Goal: Task Accomplishment & Management: Manage account settings

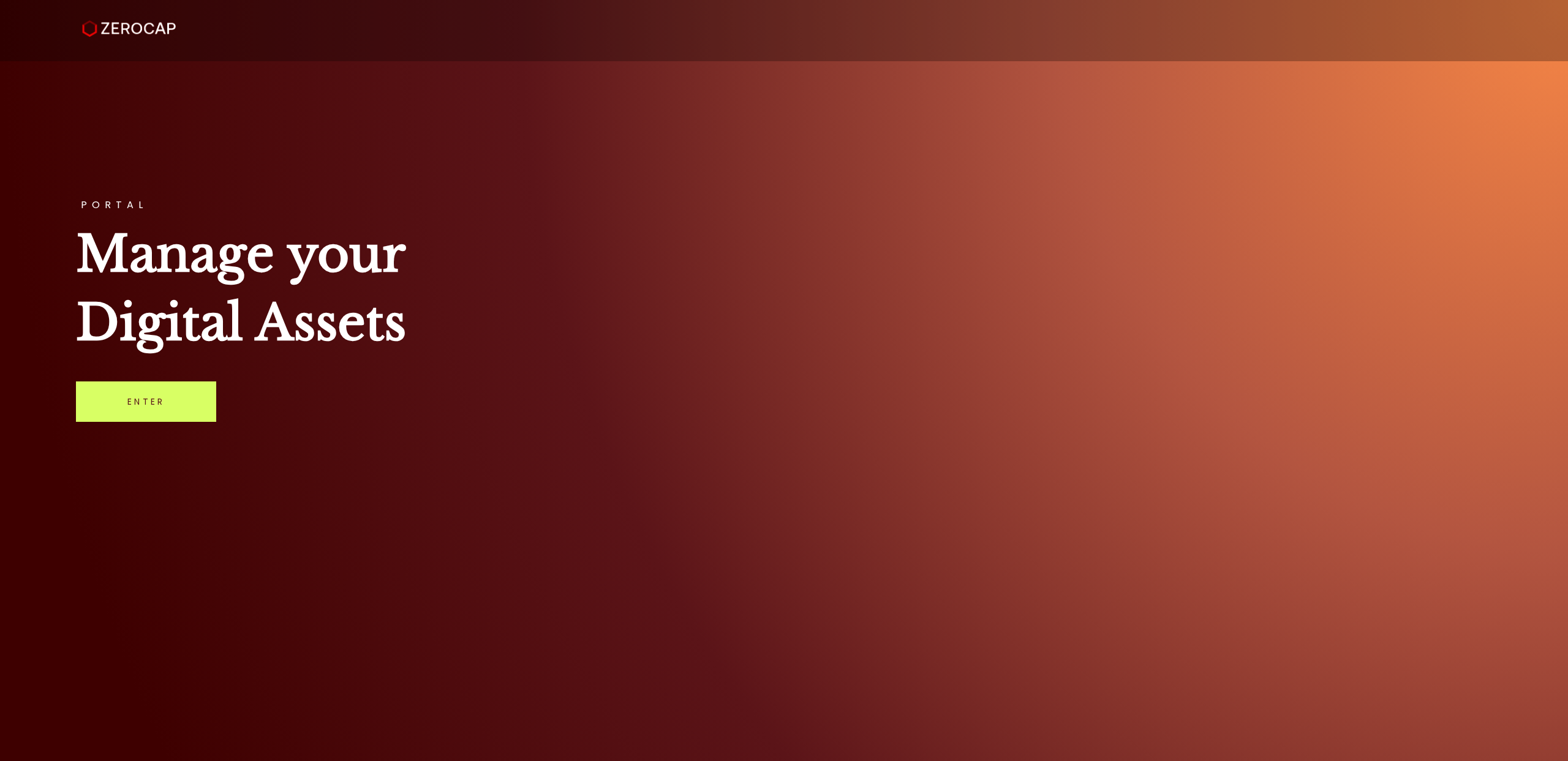
click at [110, 414] on link "Enter" at bounding box center [146, 402] width 140 height 41
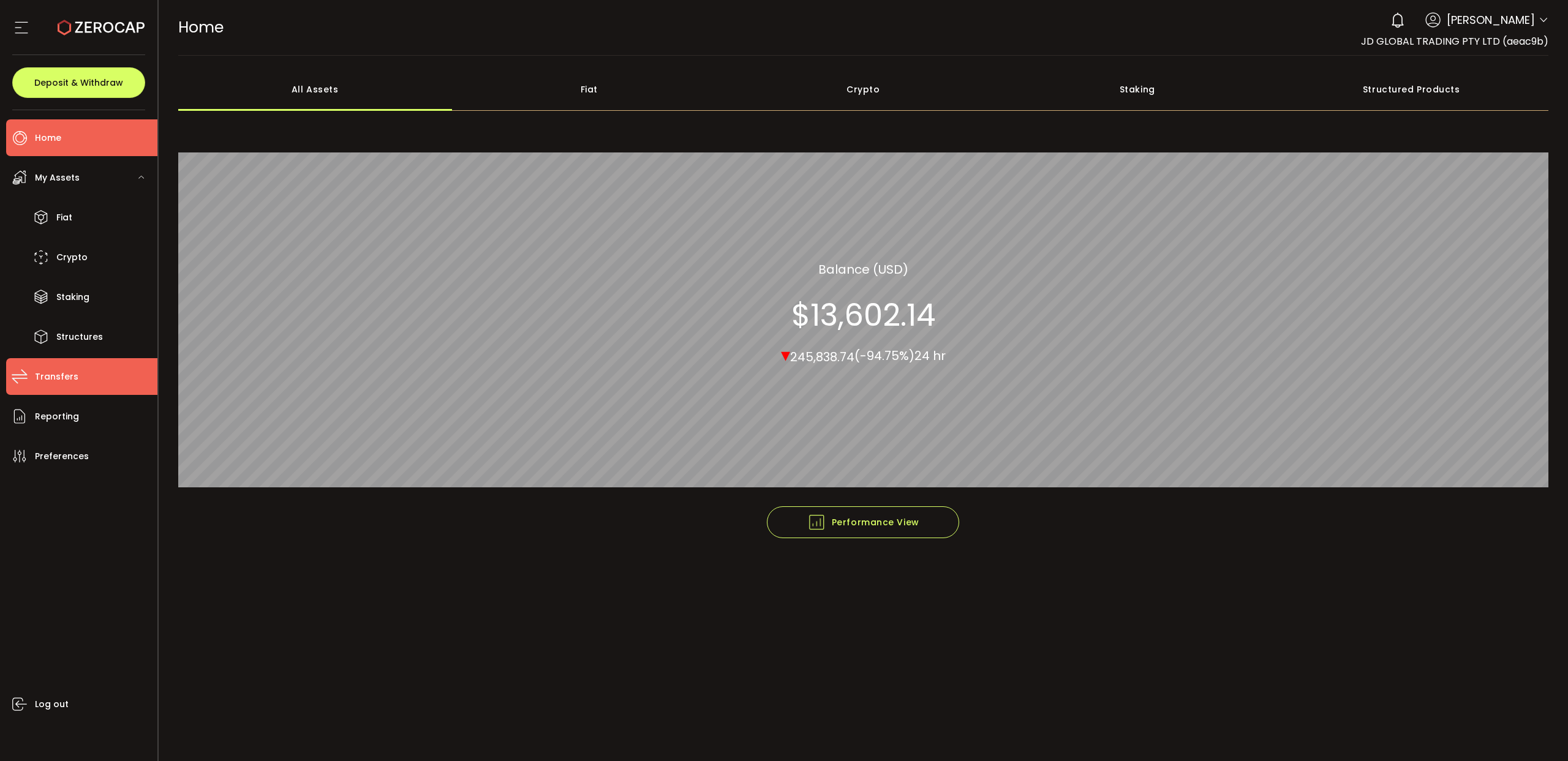
click at [64, 375] on span "Transfers" at bounding box center [56, 377] width 44 height 18
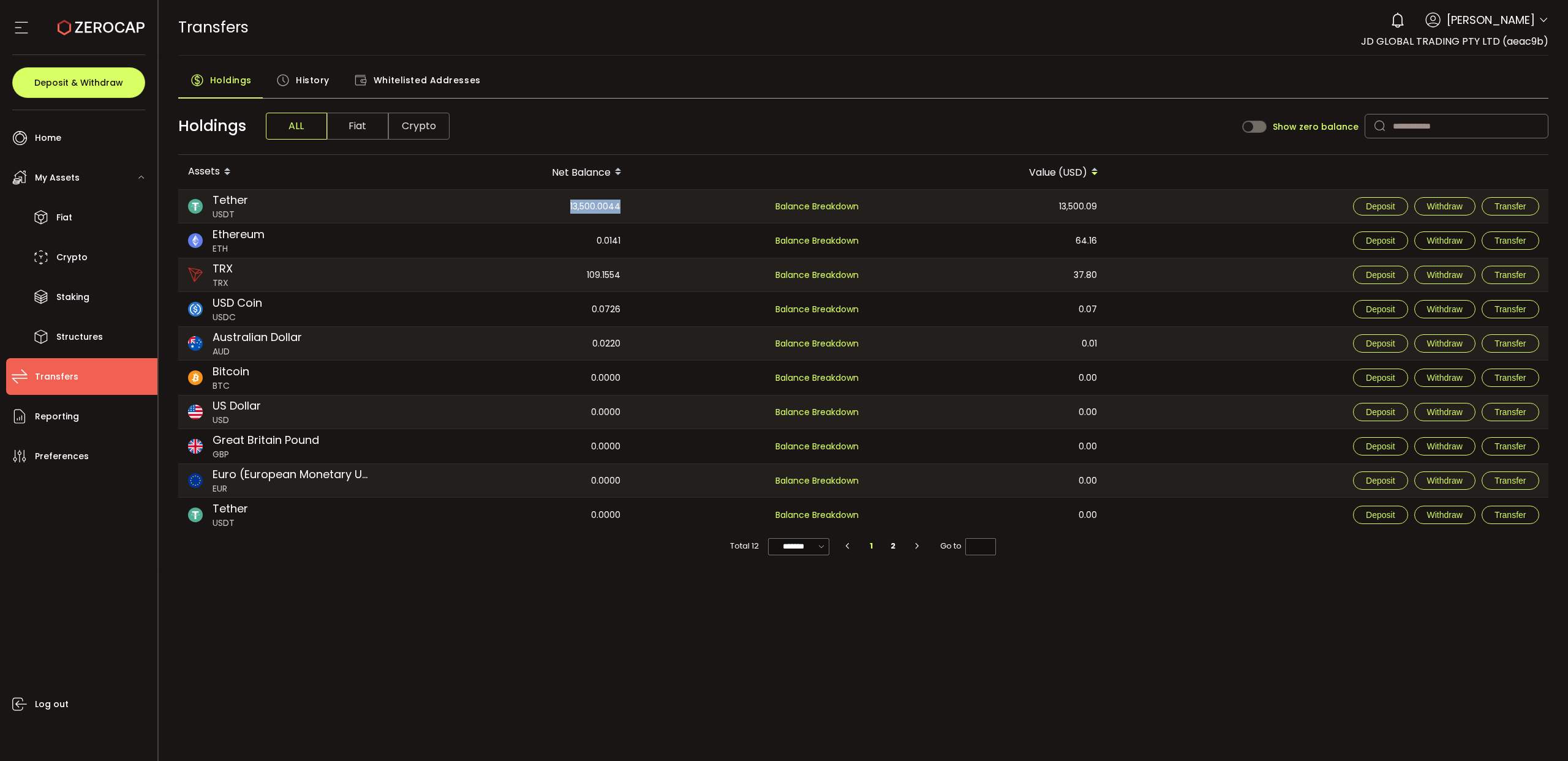
drag, startPoint x: 567, startPoint y: 203, endPoint x: 620, endPoint y: 205, distance: 53.0
click at [620, 204] on div "13,500.0044" at bounding box center [511, 207] width 237 height 33
click at [632, 217] on div "Balance Breakdown" at bounding box center [750, 207] width 237 height 33
